Goal: Task Accomplishment & Management: Use online tool/utility

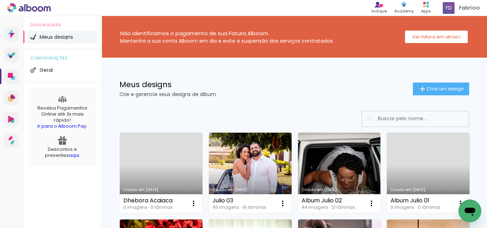
click at [154, 172] on link "Criado em [DATE]" at bounding box center [161, 173] width 83 height 81
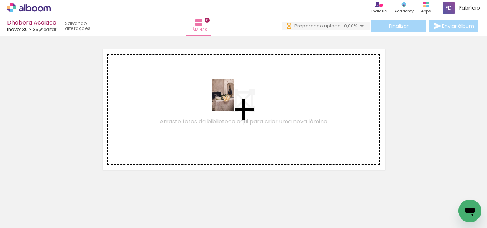
drag, startPoint x: 107, startPoint y: 182, endPoint x: 234, endPoint y: 100, distance: 150.7
click at [234, 100] on quentale-workspace at bounding box center [243, 114] width 487 height 228
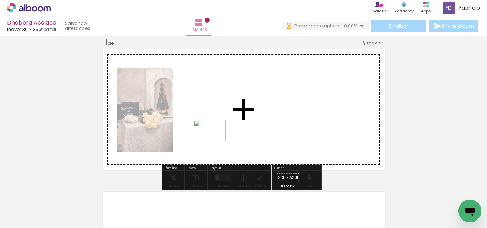
drag, startPoint x: 195, startPoint y: 207, endPoint x: 215, endPoint y: 141, distance: 68.9
click at [215, 141] on quentale-workspace at bounding box center [243, 114] width 487 height 228
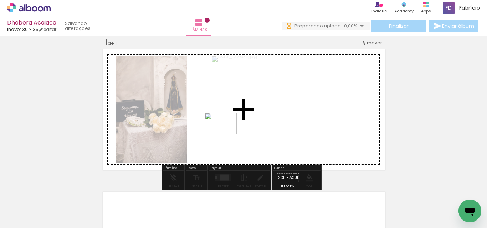
drag, startPoint x: 231, startPoint y: 208, endPoint x: 226, endPoint y: 133, distance: 75.7
click at [226, 133] on quentale-workspace at bounding box center [243, 114] width 487 height 228
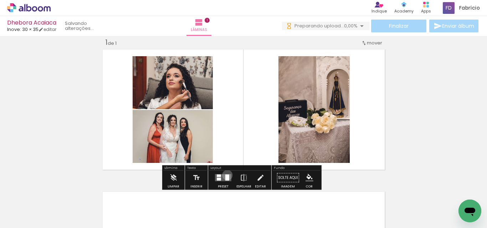
click at [226, 175] on div at bounding box center [227, 178] width 4 height 6
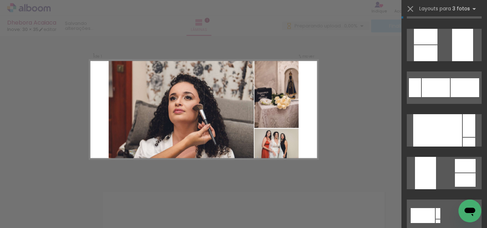
scroll to position [214, 0]
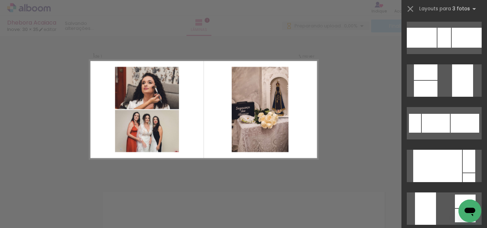
click at [267, 105] on quentale-photo at bounding box center [259, 110] width 57 height 86
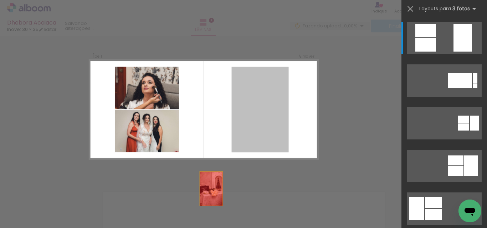
drag, startPoint x: 270, startPoint y: 103, endPoint x: 196, endPoint y: 209, distance: 129.1
click at [196, 209] on quentale-workspace at bounding box center [243, 114] width 487 height 228
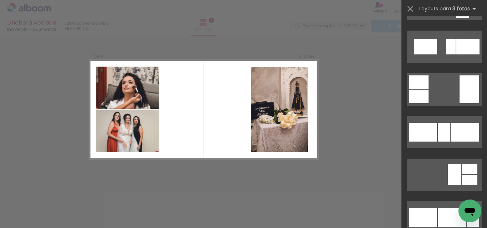
scroll to position [641, 0]
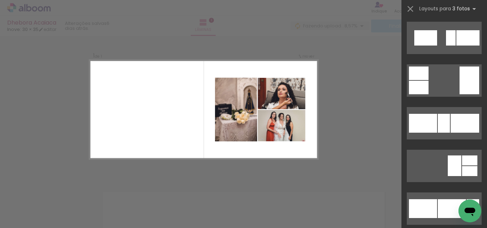
click at [238, 112] on quentale-photo at bounding box center [236, 110] width 42 height 64
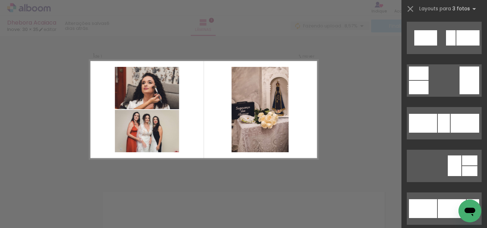
scroll to position [0, 0]
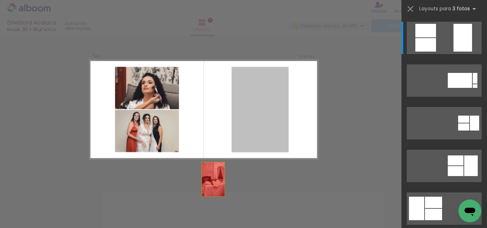
drag, startPoint x: 262, startPoint y: 111, endPoint x: 195, endPoint y: 206, distance: 116.5
click at [195, 206] on quentale-workspace at bounding box center [243, 114] width 487 height 228
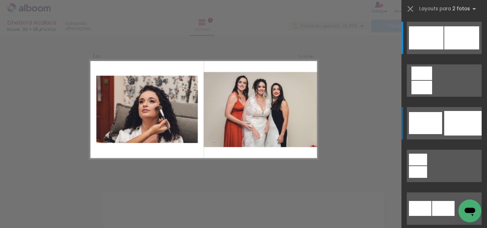
click at [457, 122] on div at bounding box center [462, 123] width 37 height 25
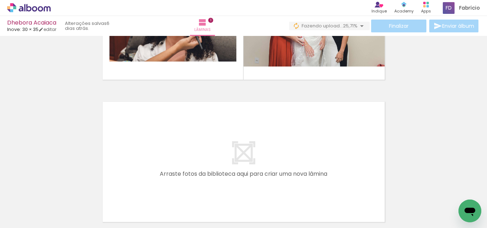
scroll to position [116, 0]
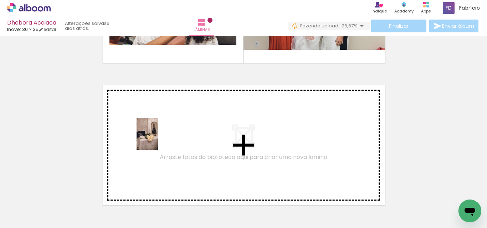
drag, startPoint x: 84, startPoint y: 203, endPoint x: 158, endPoint y: 139, distance: 97.5
click at [158, 139] on quentale-workspace at bounding box center [243, 114] width 487 height 228
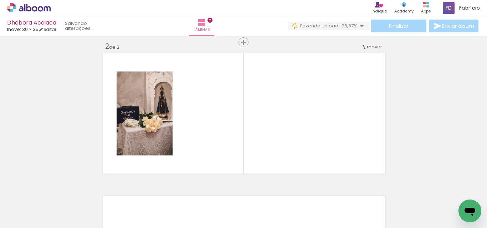
scroll to position [152, 0]
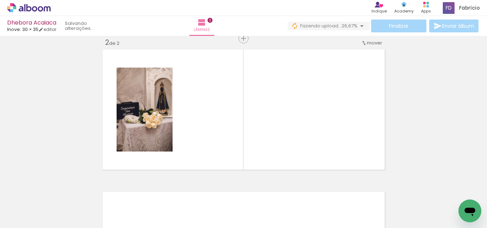
drag, startPoint x: 117, startPoint y: 207, endPoint x: 123, endPoint y: 206, distance: 6.2
click at [82, 207] on div at bounding box center [71, 204] width 21 height 32
drag, startPoint x: 203, startPoint y: 125, endPoint x: 189, endPoint y: 178, distance: 54.5
click at [216, 110] on quentale-workspace at bounding box center [243, 114] width 487 height 228
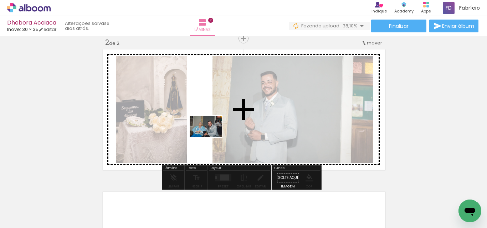
drag, startPoint x: 155, startPoint y: 207, endPoint x: 211, endPoint y: 138, distance: 89.2
click at [211, 138] on quentale-workspace at bounding box center [243, 114] width 487 height 228
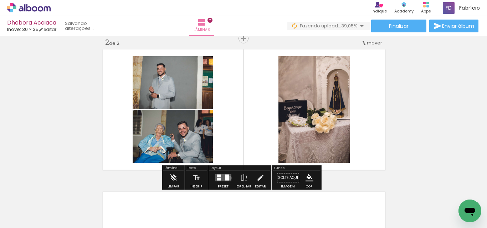
click at [228, 178] on quentale-layouter at bounding box center [223, 178] width 16 height 7
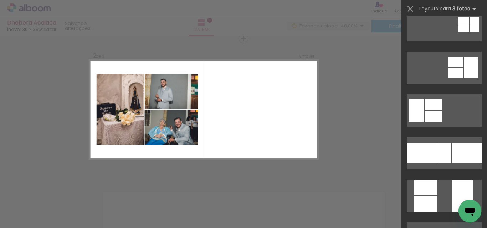
scroll to position [178, 0]
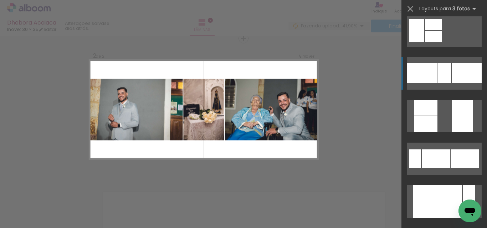
click at [456, 69] on div at bounding box center [466, 73] width 30 height 20
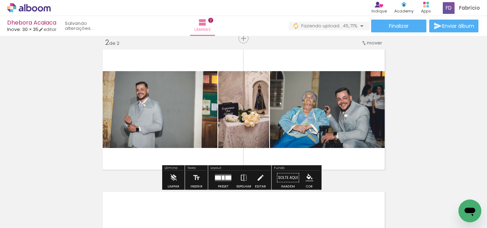
click at [190, 115] on quentale-photo at bounding box center [158, 109] width 117 height 77
click at [231, 181] on div at bounding box center [222, 178] width 19 height 14
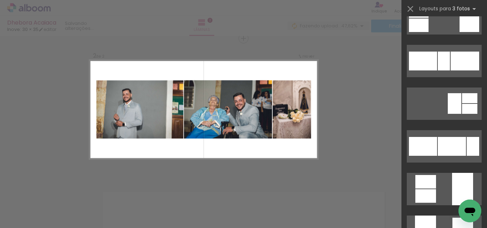
scroll to position [748, 0]
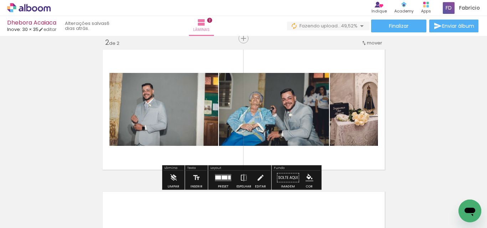
click at [271, 127] on quentale-photo at bounding box center [274, 109] width 110 height 73
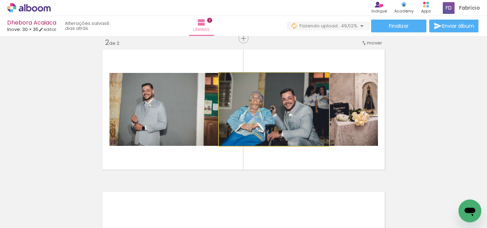
click at [271, 127] on quentale-photo at bounding box center [274, 109] width 110 height 73
click at [0, 0] on div at bounding box center [0, 0] width 0 height 0
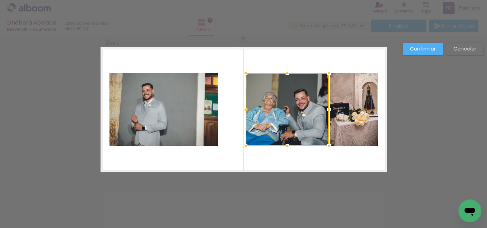
drag, startPoint x: 215, startPoint y: 111, endPoint x: 242, endPoint y: 109, distance: 26.8
click at [242, 109] on div at bounding box center [245, 110] width 14 height 14
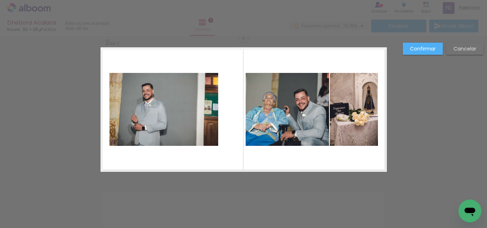
click at [366, 115] on quentale-photo at bounding box center [354, 109] width 48 height 73
click at [366, 115] on div at bounding box center [354, 109] width 48 height 73
click at [311, 110] on quentale-photo at bounding box center [286, 109] width 83 height 73
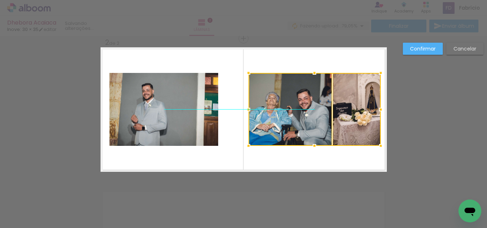
click at [308, 110] on div at bounding box center [314, 109] width 132 height 73
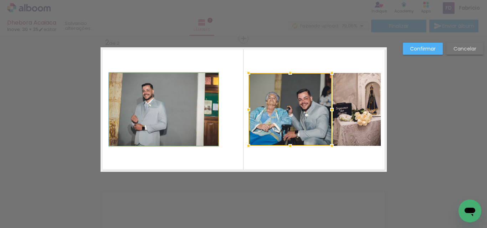
click at [174, 108] on quentale-photo at bounding box center [163, 109] width 109 height 73
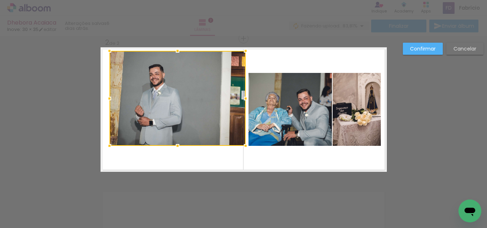
drag, startPoint x: 215, startPoint y: 73, endPoint x: 243, endPoint y: 51, distance: 35.2
click at [243, 51] on div at bounding box center [245, 51] width 14 height 14
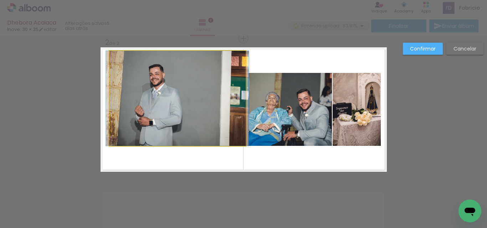
click at [209, 120] on quentale-photo at bounding box center [177, 98] width 136 height 95
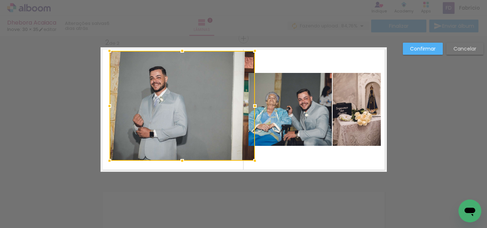
drag, startPoint x: 243, startPoint y: 147, endPoint x: 252, endPoint y: 162, distance: 17.6
click at [252, 162] on div at bounding box center [255, 161] width 14 height 14
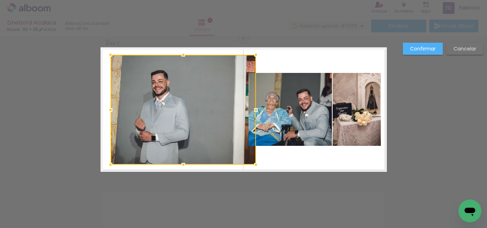
drag, startPoint x: 194, startPoint y: 93, endPoint x: 195, endPoint y: 99, distance: 6.2
click at [195, 99] on div at bounding box center [182, 110] width 145 height 110
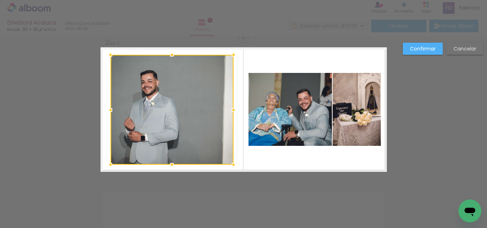
drag, startPoint x: 253, startPoint y: 110, endPoint x: 231, endPoint y: 111, distance: 22.4
click at [231, 111] on div at bounding box center [233, 110] width 14 height 14
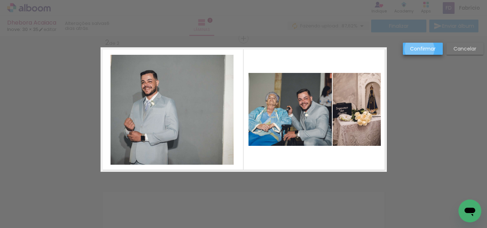
click at [0, 0] on slot "Confirmar" at bounding box center [0, 0] width 0 height 0
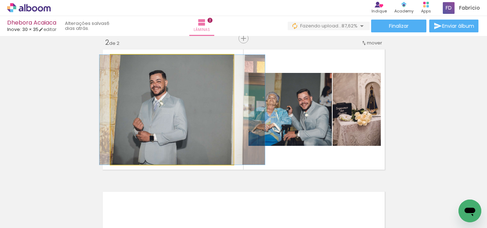
drag, startPoint x: 170, startPoint y: 109, endPoint x: 179, endPoint y: 109, distance: 9.3
click at [179, 109] on quentale-photo at bounding box center [171, 110] width 123 height 110
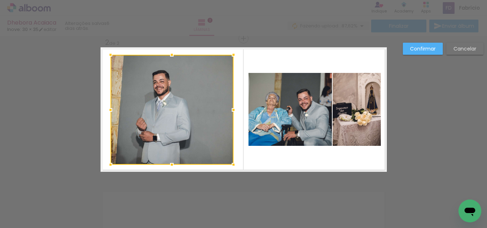
click at [454, 107] on div "Confirmar Cancelar" at bounding box center [243, 106] width 487 height 445
click at [0, 0] on slot "Confirmar" at bounding box center [0, 0] width 0 height 0
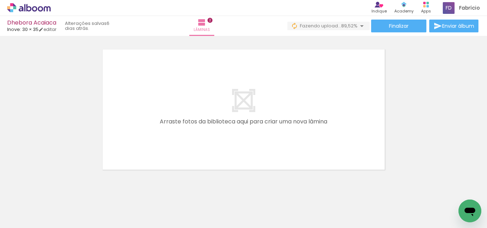
scroll to position [0, 319]
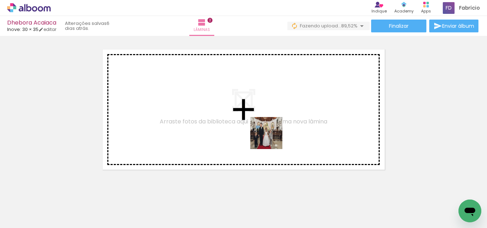
drag, startPoint x: 278, startPoint y: 206, endPoint x: 271, endPoint y: 135, distance: 71.9
click at [271, 135] on quentale-workspace at bounding box center [243, 114] width 487 height 228
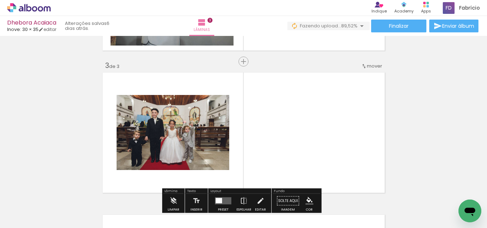
scroll to position [223, 0]
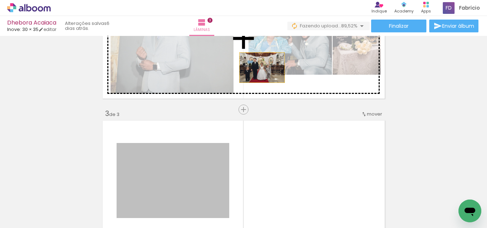
drag, startPoint x: 200, startPoint y: 171, endPoint x: 259, endPoint y: 68, distance: 119.4
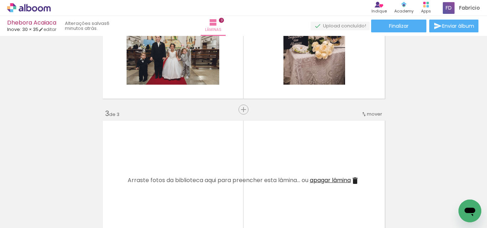
drag, startPoint x: 203, startPoint y: 212, endPoint x: 203, endPoint y: 182, distance: 29.6
click at [203, 182] on quentale-workspace at bounding box center [243, 114] width 487 height 228
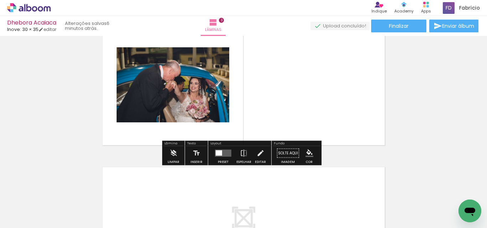
scroll to position [330, 0]
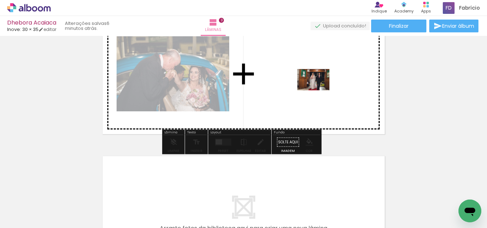
drag, startPoint x: 243, startPoint y: 209, endPoint x: 319, endPoint y: 90, distance: 141.9
click at [319, 90] on quentale-workspace at bounding box center [243, 114] width 487 height 228
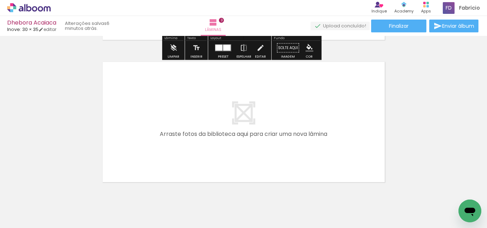
scroll to position [437, 0]
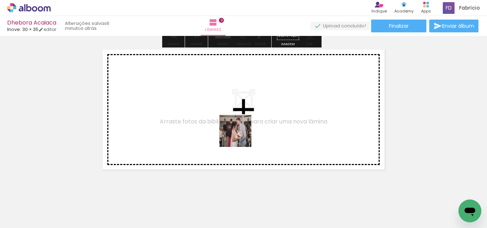
drag, startPoint x: 278, startPoint y: 205, endPoint x: 262, endPoint y: 212, distance: 16.7
click at [236, 130] on quentale-workspace at bounding box center [243, 114] width 487 height 228
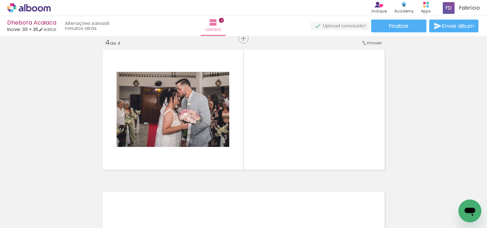
scroll to position [0, 98]
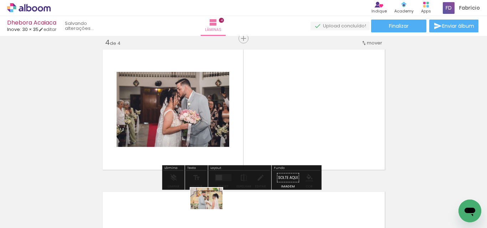
drag, startPoint x: 221, startPoint y: 205, endPoint x: 247, endPoint y: 218, distance: 28.8
click at [212, 211] on div at bounding box center [213, 204] width 32 height 21
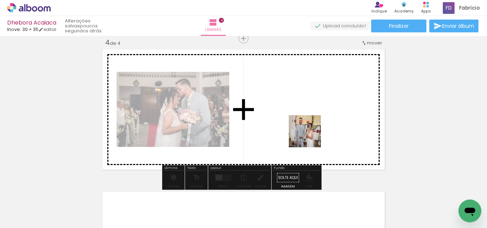
drag, startPoint x: 263, startPoint y: 208, endPoint x: 330, endPoint y: 104, distance: 122.9
click at [330, 104] on quentale-workspace at bounding box center [243, 114] width 487 height 228
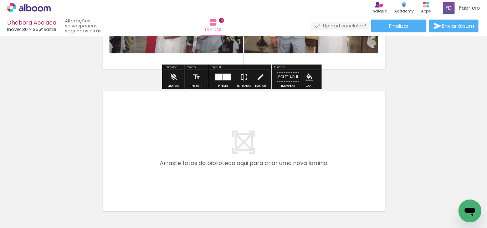
scroll to position [579, 0]
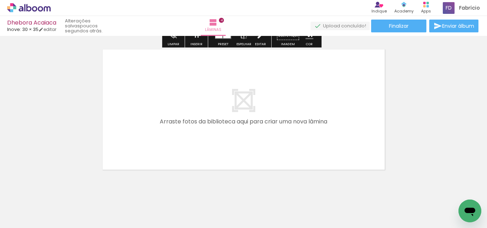
drag, startPoint x: 215, startPoint y: 203, endPoint x: 295, endPoint y: 194, distance: 80.3
click at [201, 103] on quentale-workspace at bounding box center [243, 114] width 487 height 228
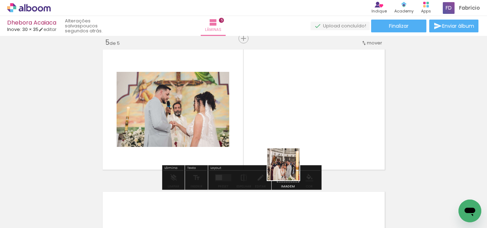
drag, startPoint x: 304, startPoint y: 213, endPoint x: 336, endPoint y: 195, distance: 36.5
click at [283, 124] on quentale-workspace at bounding box center [243, 114] width 487 height 228
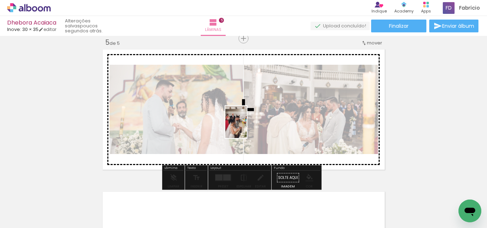
drag, startPoint x: 341, startPoint y: 211, endPoint x: 247, endPoint y: 128, distance: 126.5
click at [247, 128] on quentale-workspace at bounding box center [243, 114] width 487 height 228
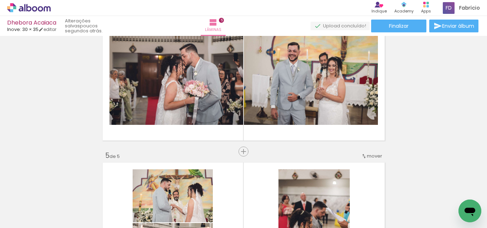
scroll to position [472, 0]
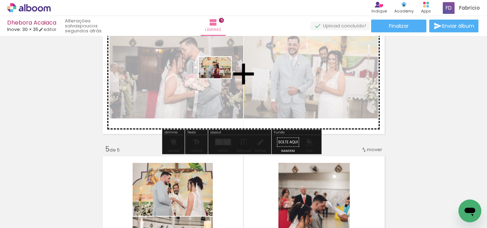
drag, startPoint x: 328, startPoint y: 209, endPoint x: 220, endPoint y: 78, distance: 169.3
click at [220, 78] on quentale-workspace at bounding box center [243, 114] width 487 height 228
click at [220, 78] on div at bounding box center [176, 73] width 134 height 89
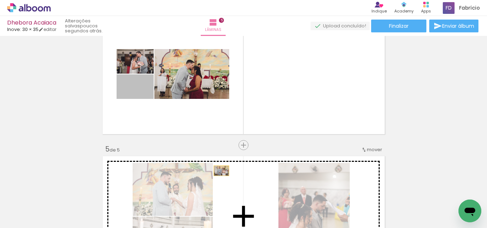
drag, startPoint x: 146, startPoint y: 93, endPoint x: 224, endPoint y: 172, distance: 111.4
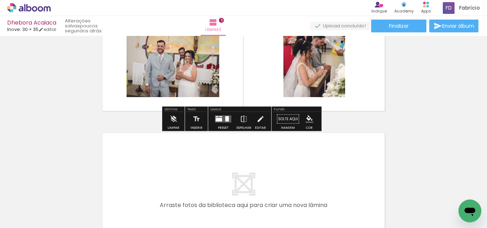
scroll to position [651, 0]
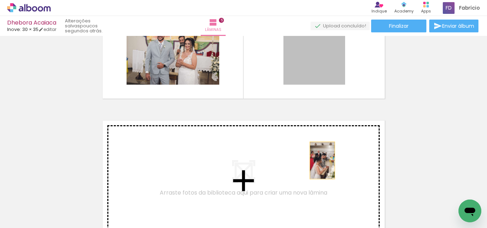
drag, startPoint x: 326, startPoint y: 58, endPoint x: 240, endPoint y: 212, distance: 176.1
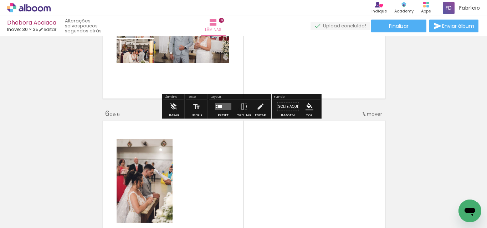
scroll to position [722, 0]
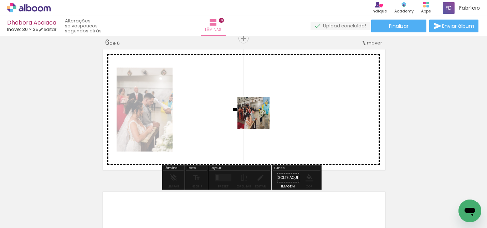
drag, startPoint x: 239, startPoint y: 210, endPoint x: 262, endPoint y: 109, distance: 104.0
click at [262, 109] on quentale-workspace at bounding box center [243, 114] width 487 height 228
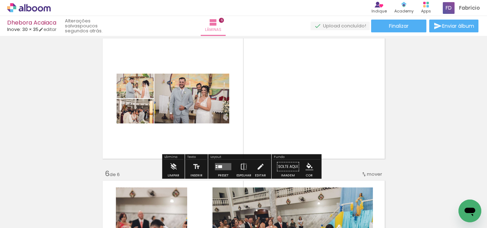
scroll to position [579, 0]
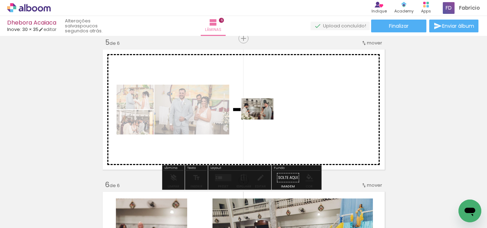
drag, startPoint x: 203, startPoint y: 210, endPoint x: 263, endPoint y: 119, distance: 108.3
click at [263, 119] on quentale-workspace at bounding box center [243, 114] width 487 height 228
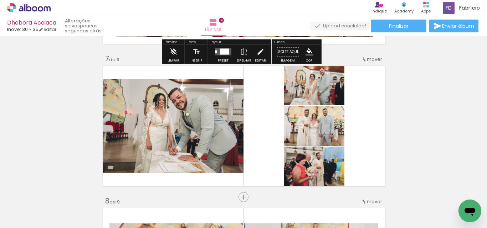
scroll to position [864, 0]
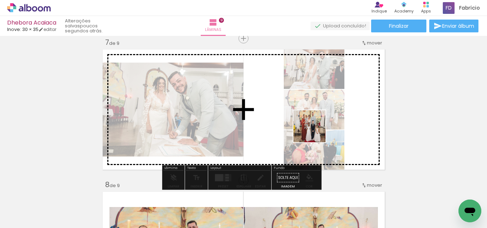
drag, startPoint x: 305, startPoint y: 200, endPoint x: 315, endPoint y: 129, distance: 71.7
click at [315, 129] on quentale-workspace at bounding box center [243, 114] width 487 height 228
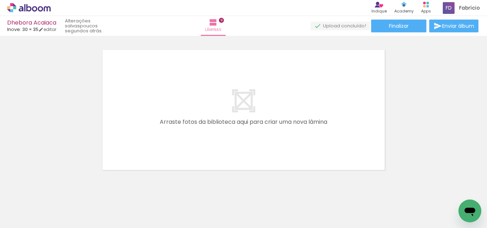
scroll to position [1292, 0]
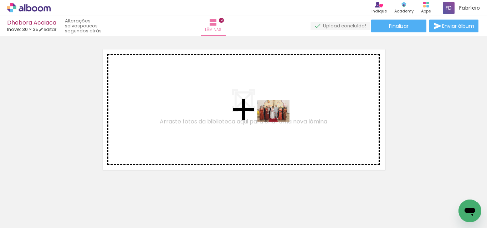
drag, startPoint x: 329, startPoint y: 186, endPoint x: 393, endPoint y: 208, distance: 67.8
click at [278, 121] on quentale-workspace at bounding box center [243, 114] width 487 height 228
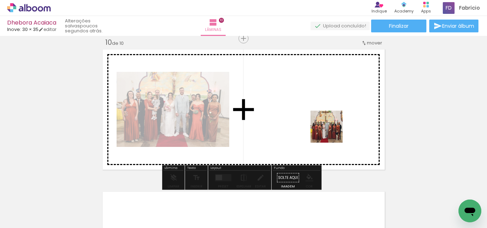
drag, startPoint x: 397, startPoint y: 213, endPoint x: 332, endPoint y: 132, distance: 103.8
click at [332, 132] on quentale-workspace at bounding box center [243, 114] width 487 height 228
